Goal: Ask a question: Seek information or help from site administrators or community

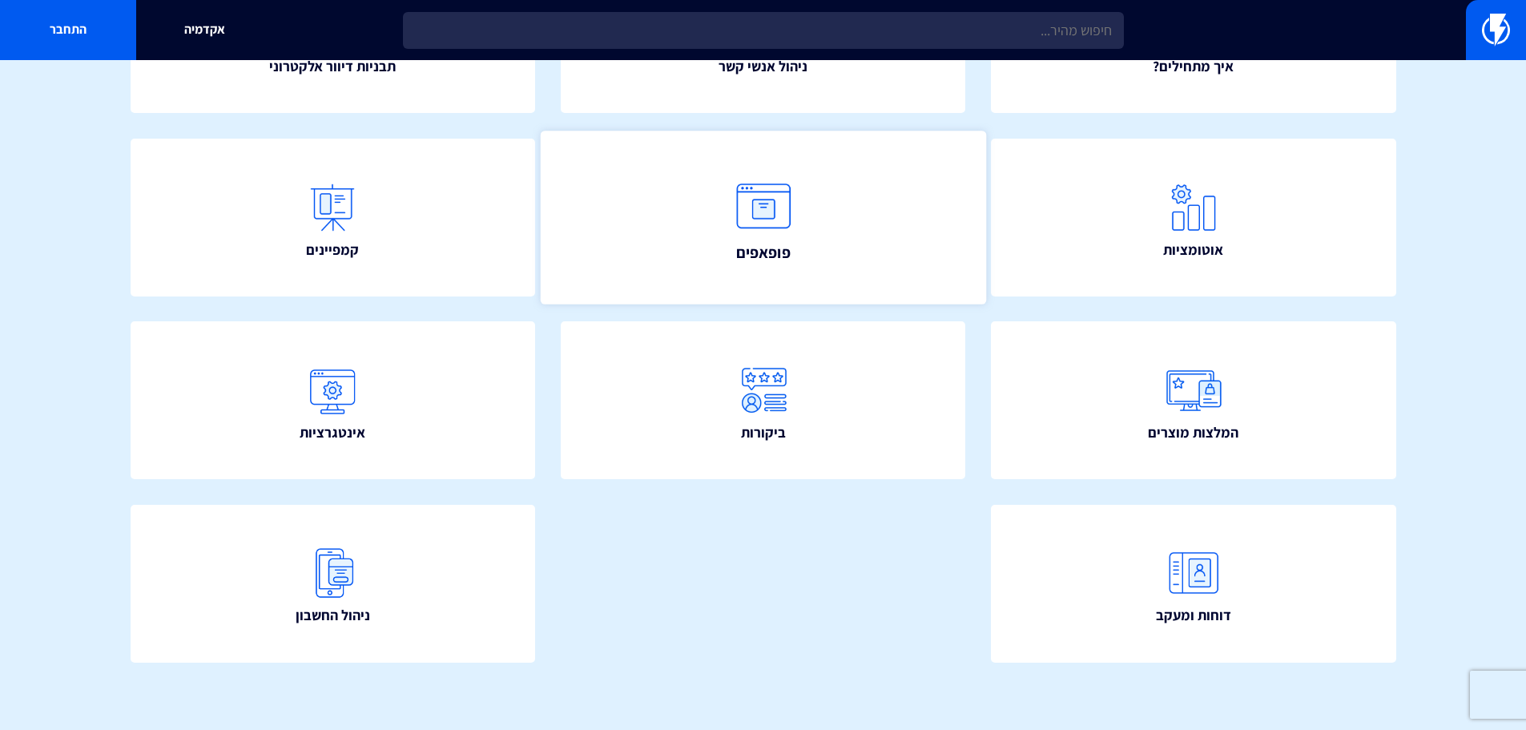
scroll to position [290, 0]
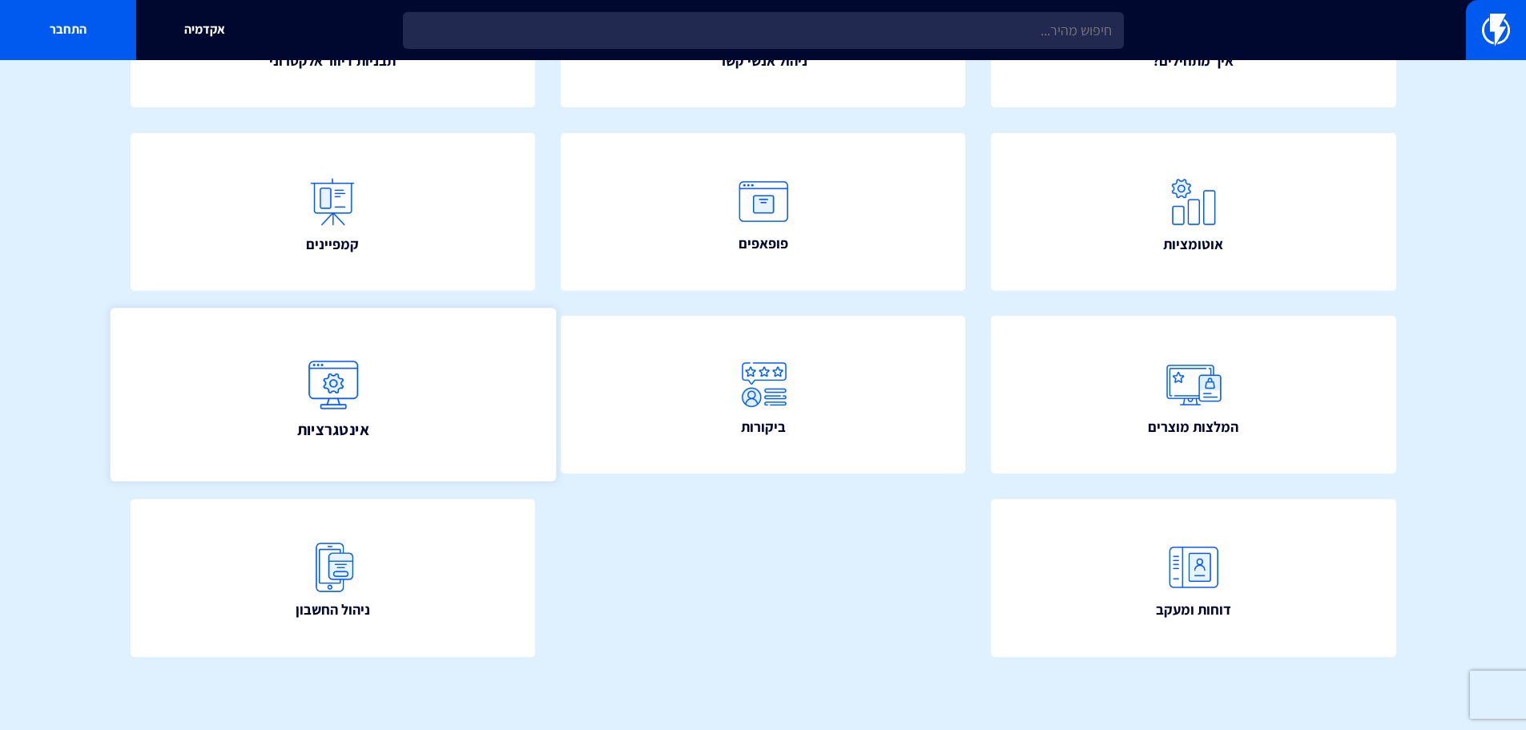
click at [279, 372] on link "אינטגרציות" at bounding box center [332, 394] width 445 height 173
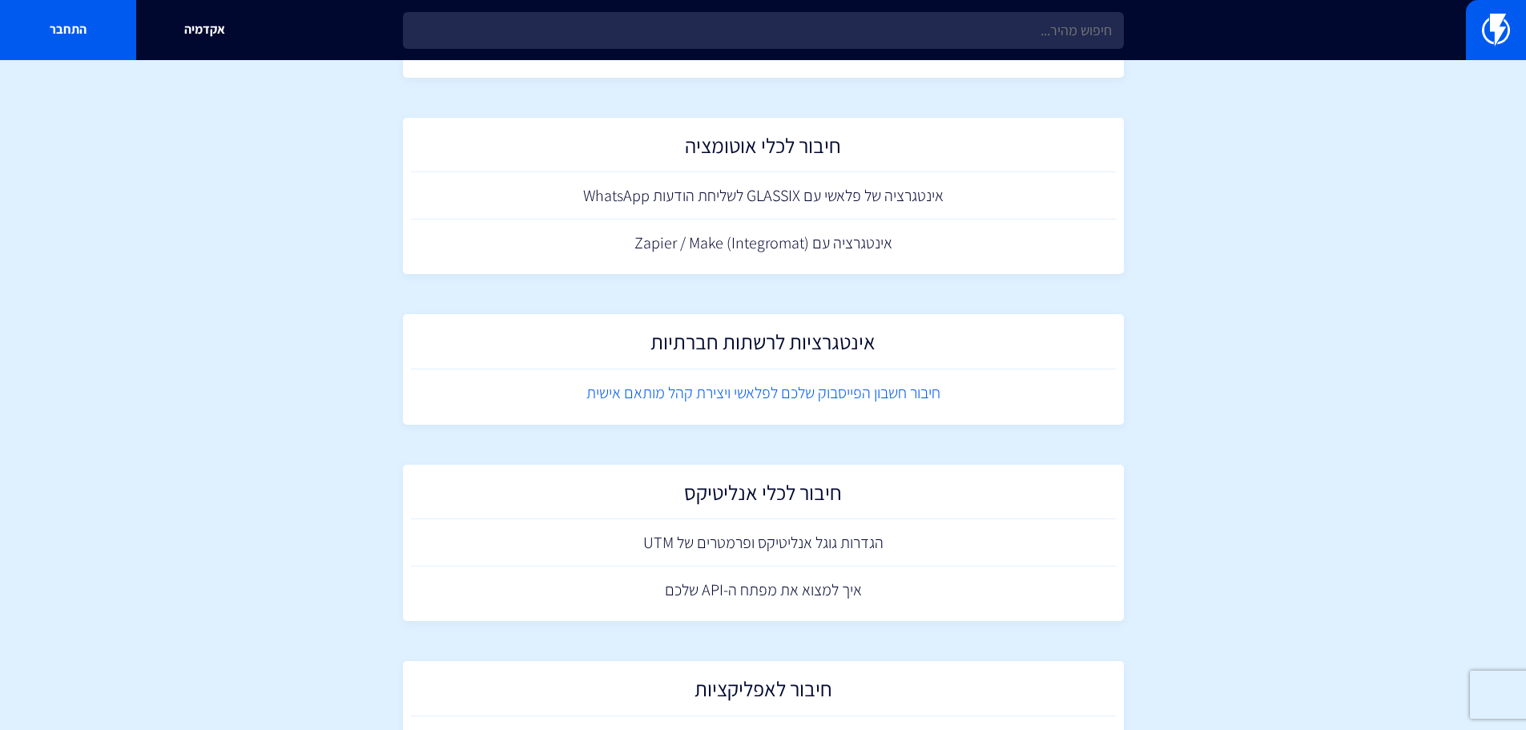
scroll to position [1922, 0]
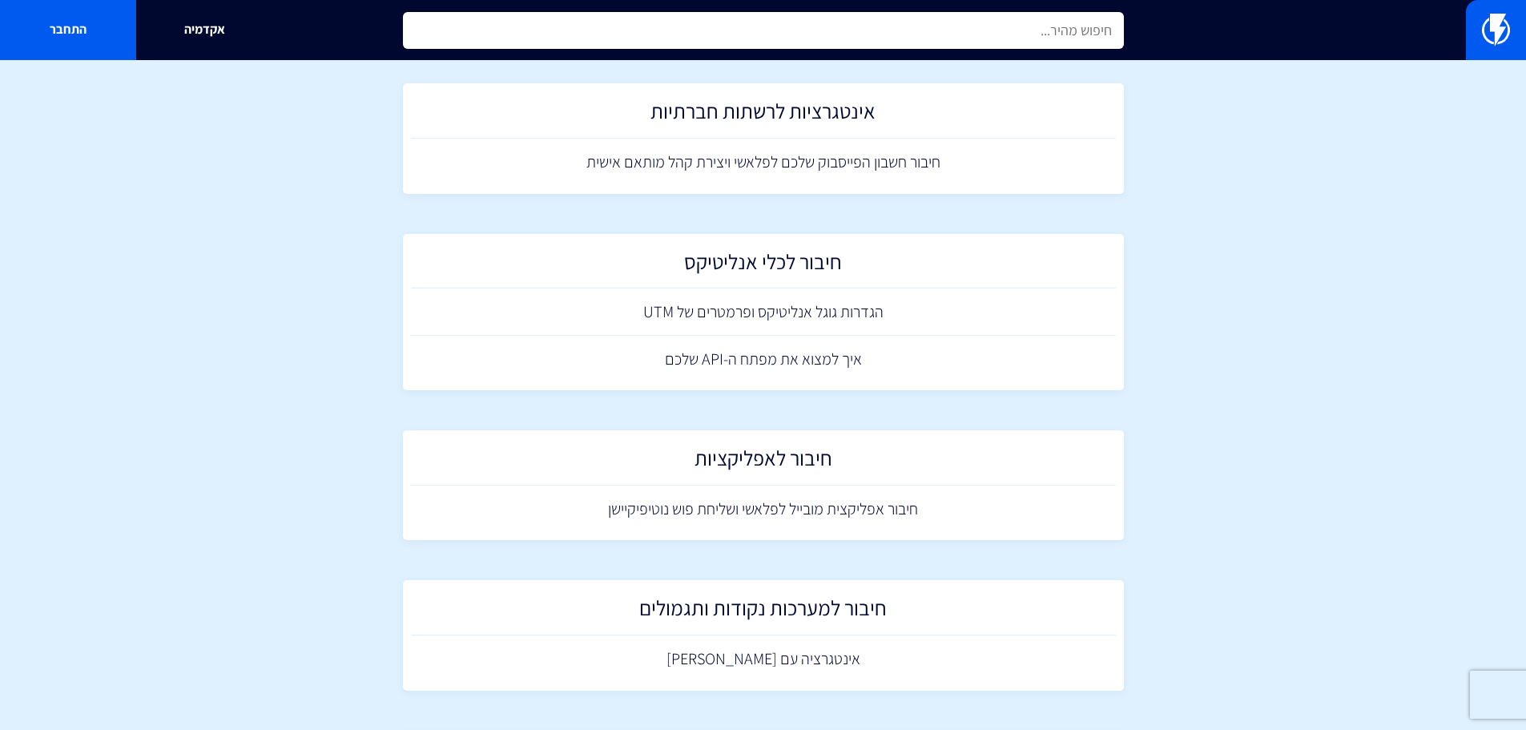
click at [798, 38] on input "text" at bounding box center [763, 30] width 721 height 37
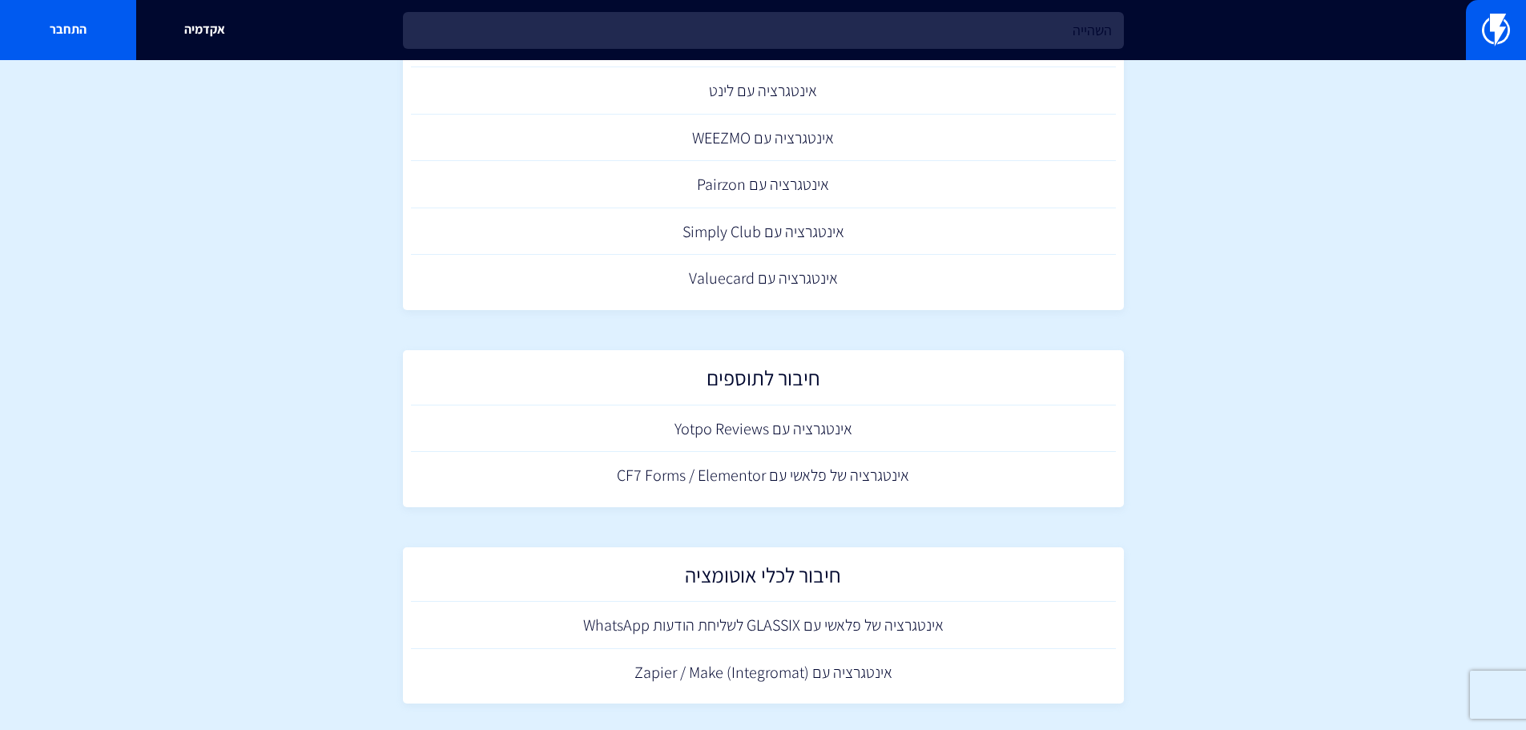
scroll to position [1201, 0]
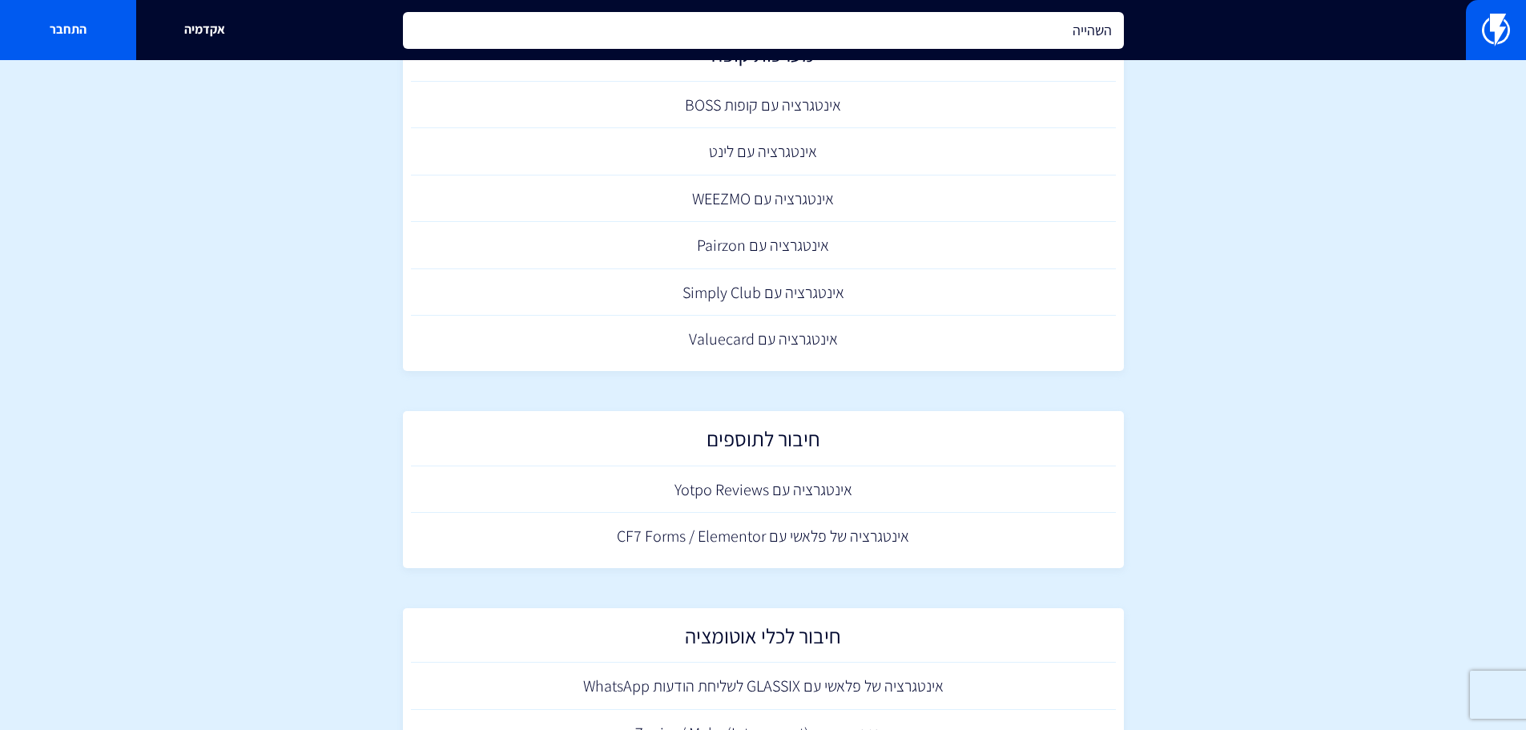
click at [895, 29] on input "השהייה" at bounding box center [763, 30] width 721 height 37
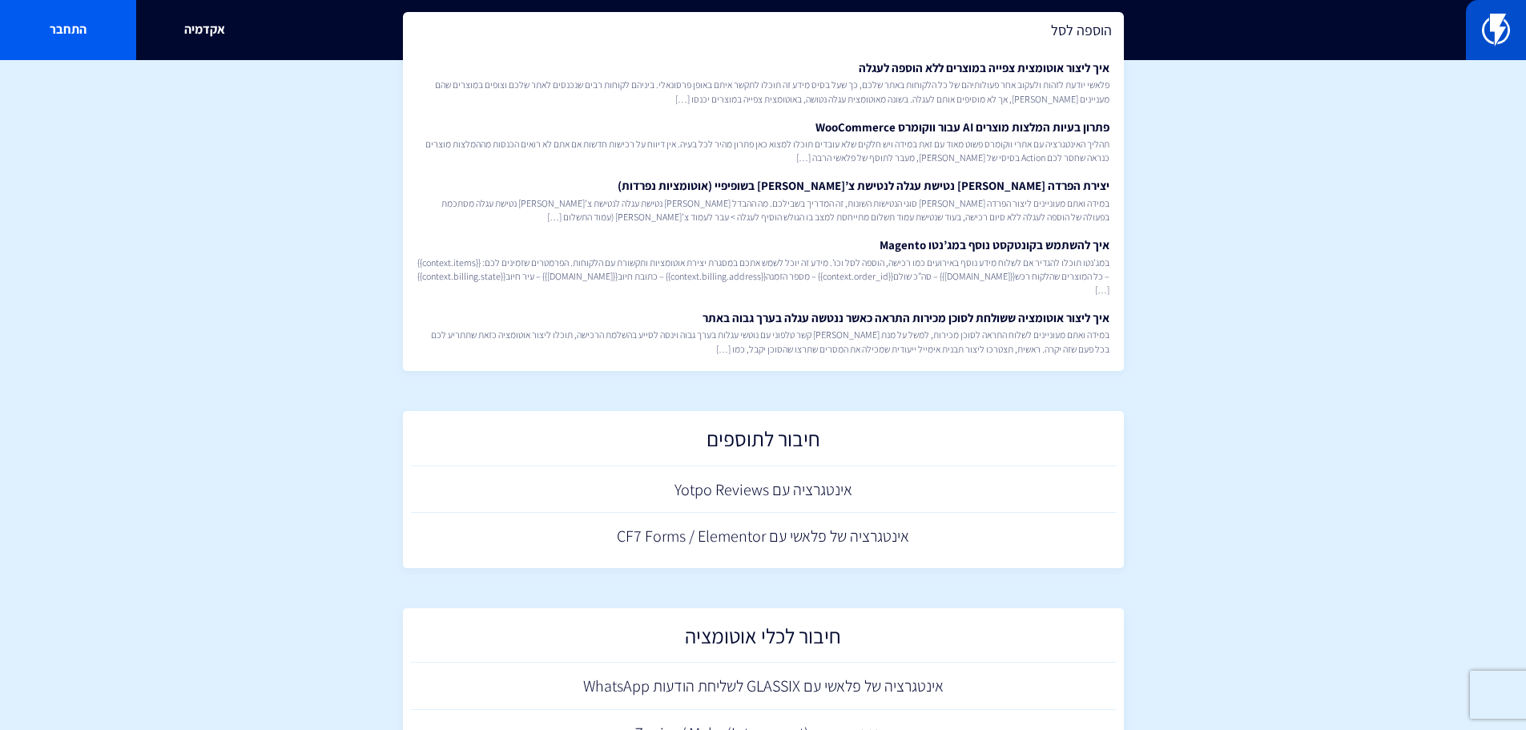
type input "הוספה לסל"
click at [1492, 34] on img at bounding box center [1496, 30] width 28 height 32
